Goal: Transaction & Acquisition: Book appointment/travel/reservation

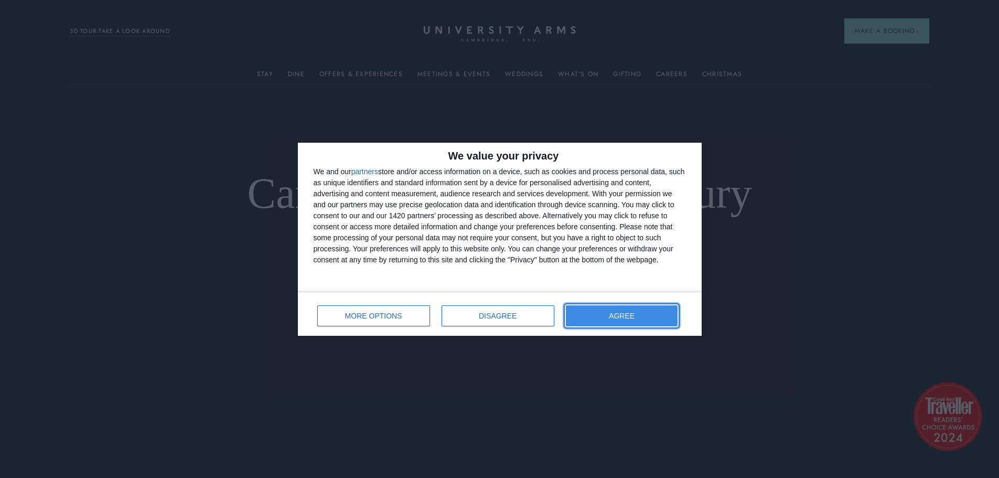
click at [620, 324] on button "AGREE" at bounding box center [622, 315] width 112 height 21
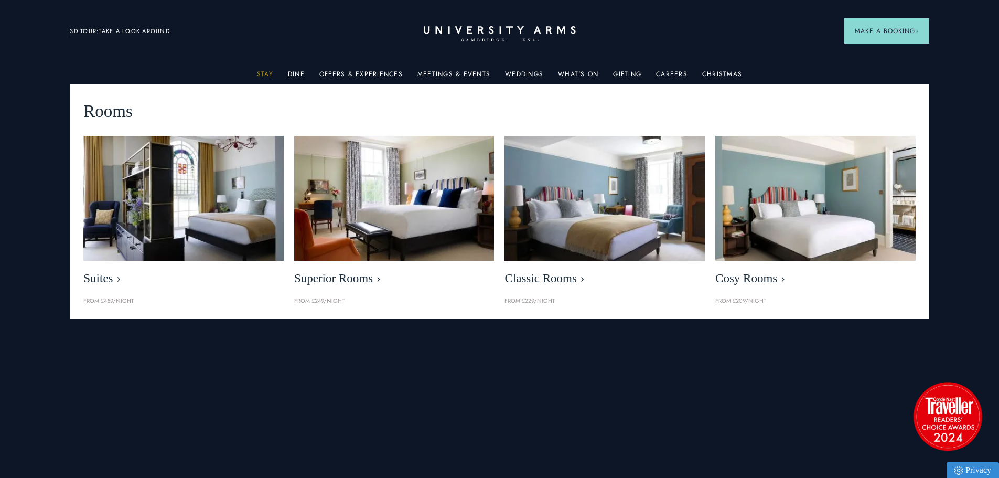
click at [269, 71] on link "Stay" at bounding box center [265, 77] width 16 height 14
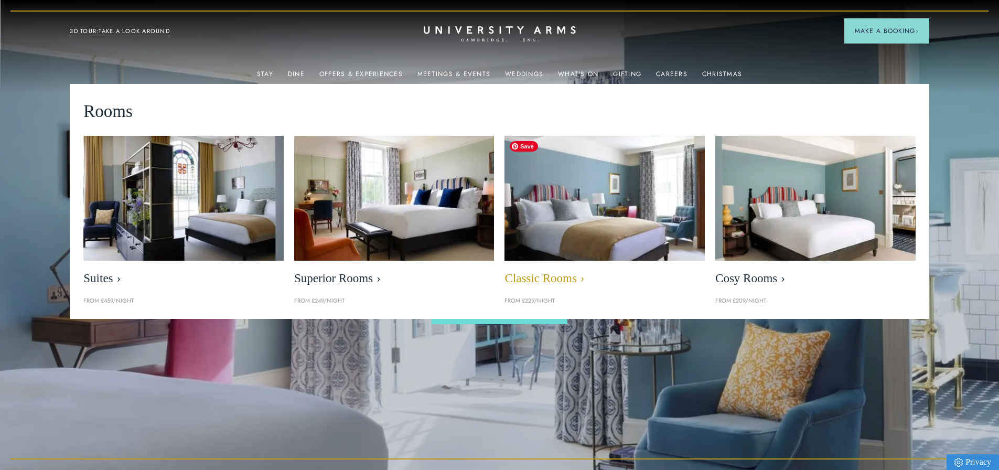
click at [576, 227] on img at bounding box center [605, 198] width 230 height 144
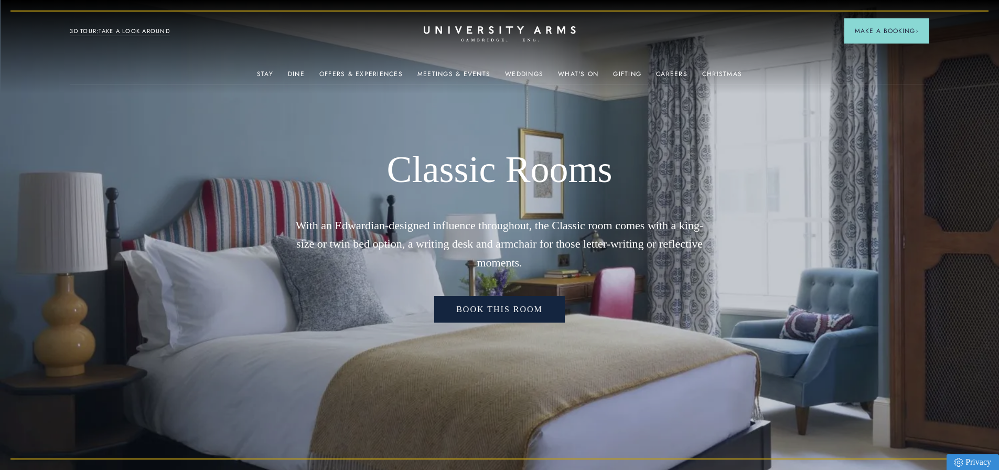
click at [510, 300] on link "Book this room" at bounding box center [499, 309] width 131 height 27
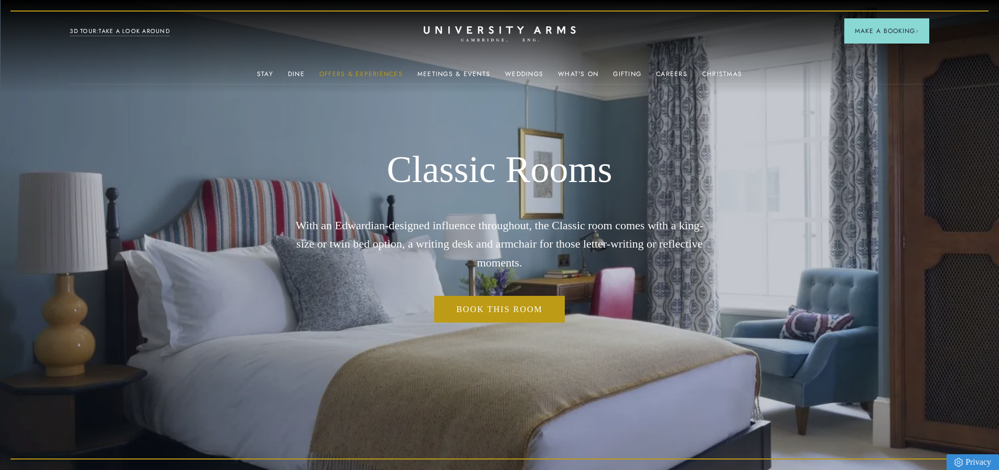
click at [387, 72] on link "Offers & Experiences" at bounding box center [360, 77] width 83 height 14
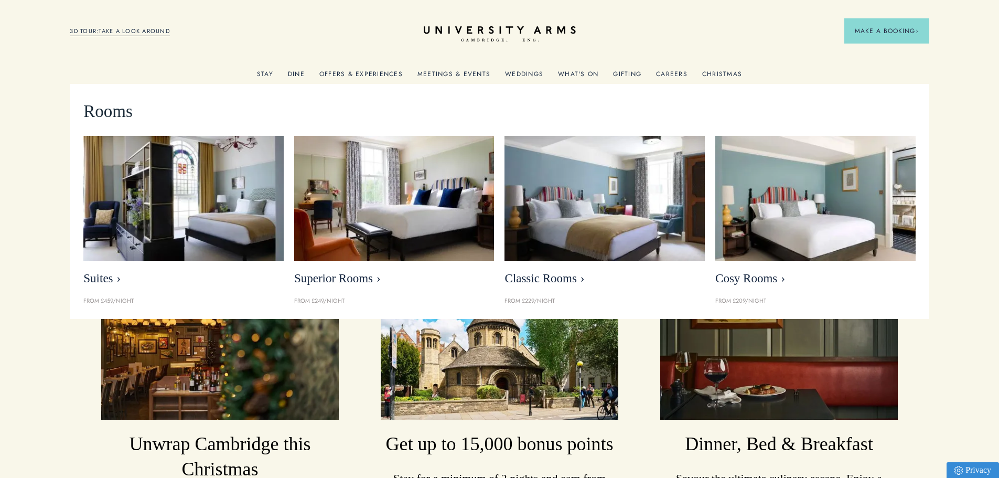
click at [273, 72] on link "Stay" at bounding box center [265, 77] width 16 height 14
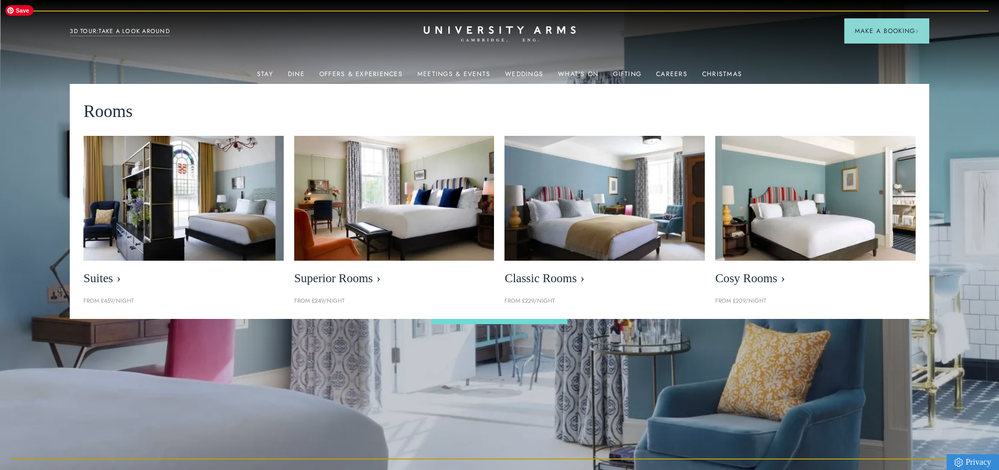
click at [975, 105] on img at bounding box center [499, 235] width 999 height 470
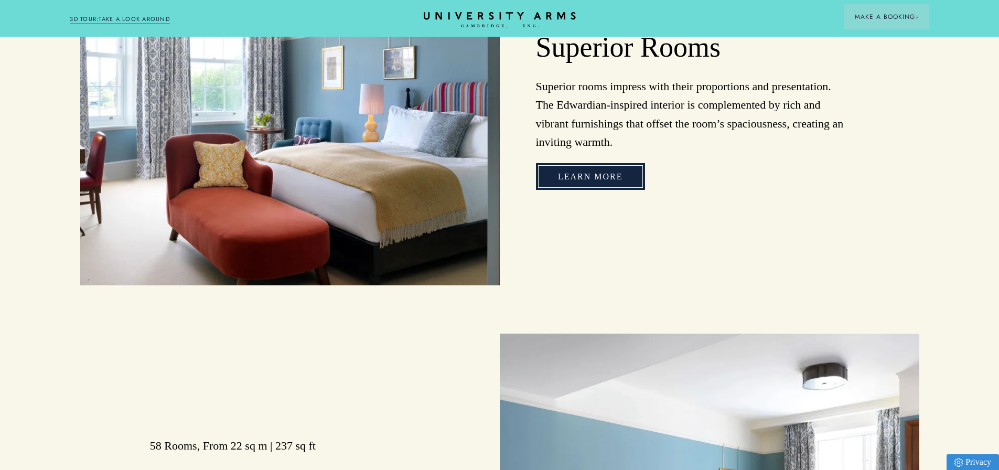
click at [599, 189] on link "Learn more" at bounding box center [590, 176] width 109 height 27
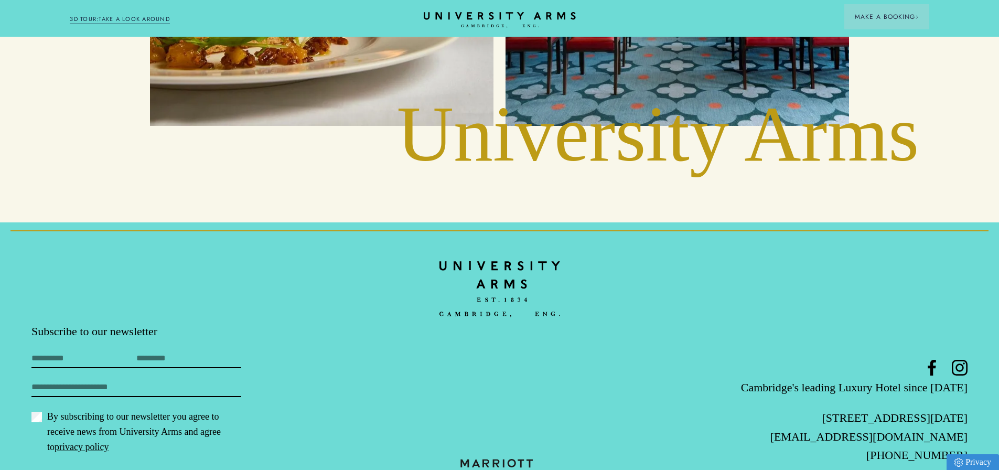
scroll to position [2686, 0]
